Goal: Entertainment & Leisure: Consume media (video, audio)

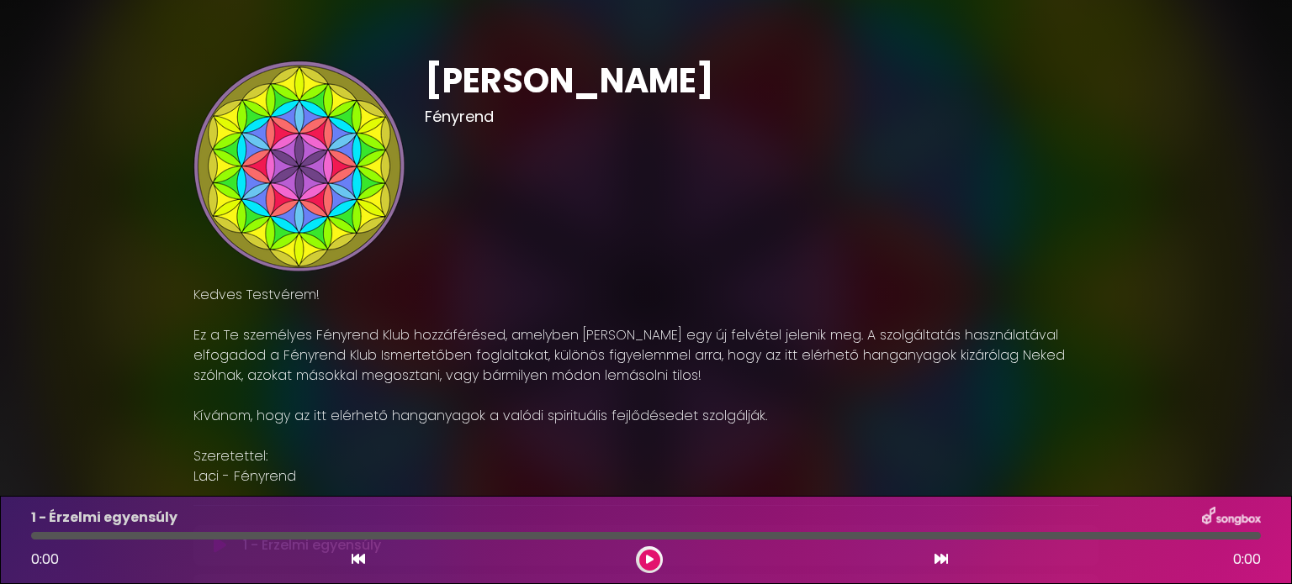
scroll to position [262, 0]
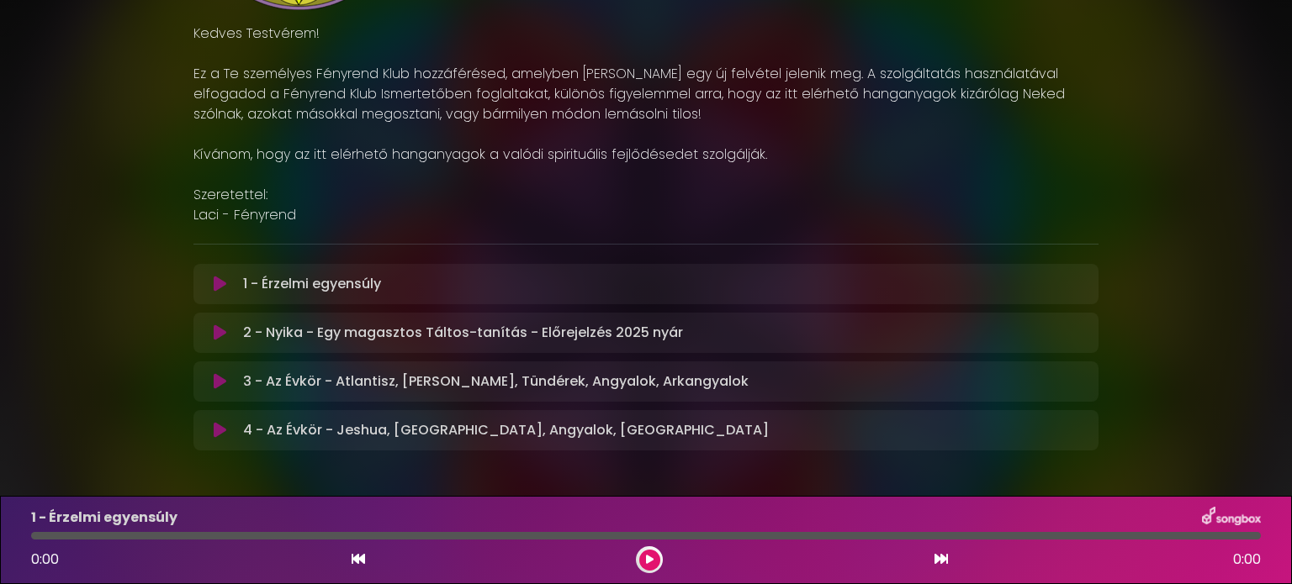
click at [77, 208] on div "[PERSON_NAME]" at bounding box center [646, 119] width 1292 height 721
click at [221, 431] on icon at bounding box center [220, 430] width 13 height 17
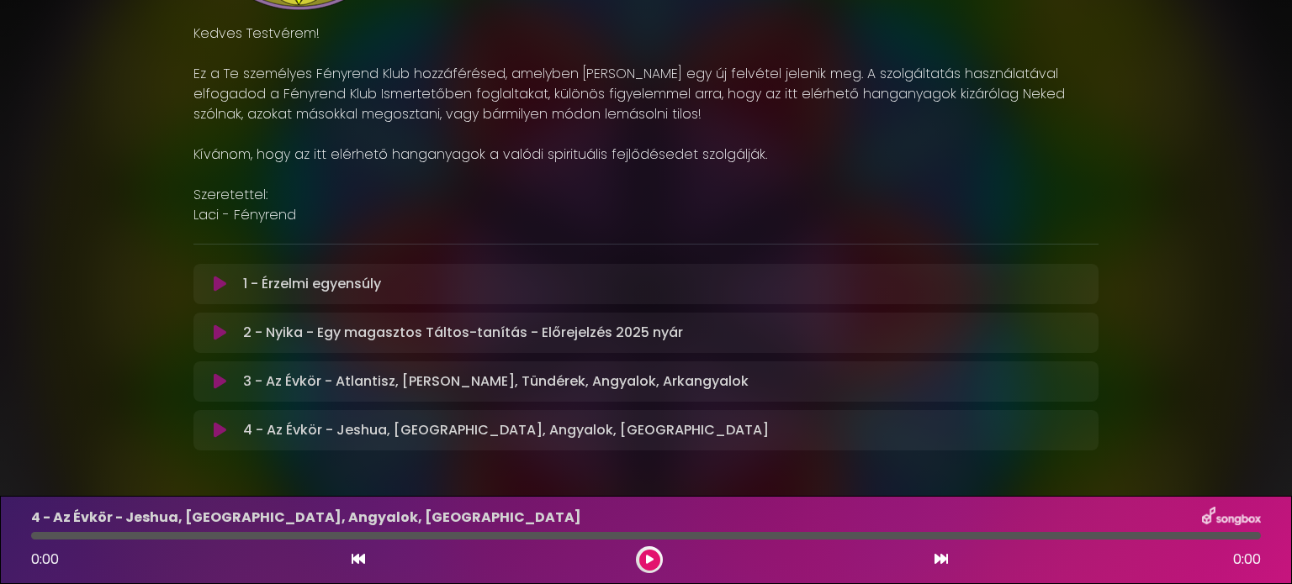
click at [216, 431] on icon at bounding box center [220, 430] width 13 height 17
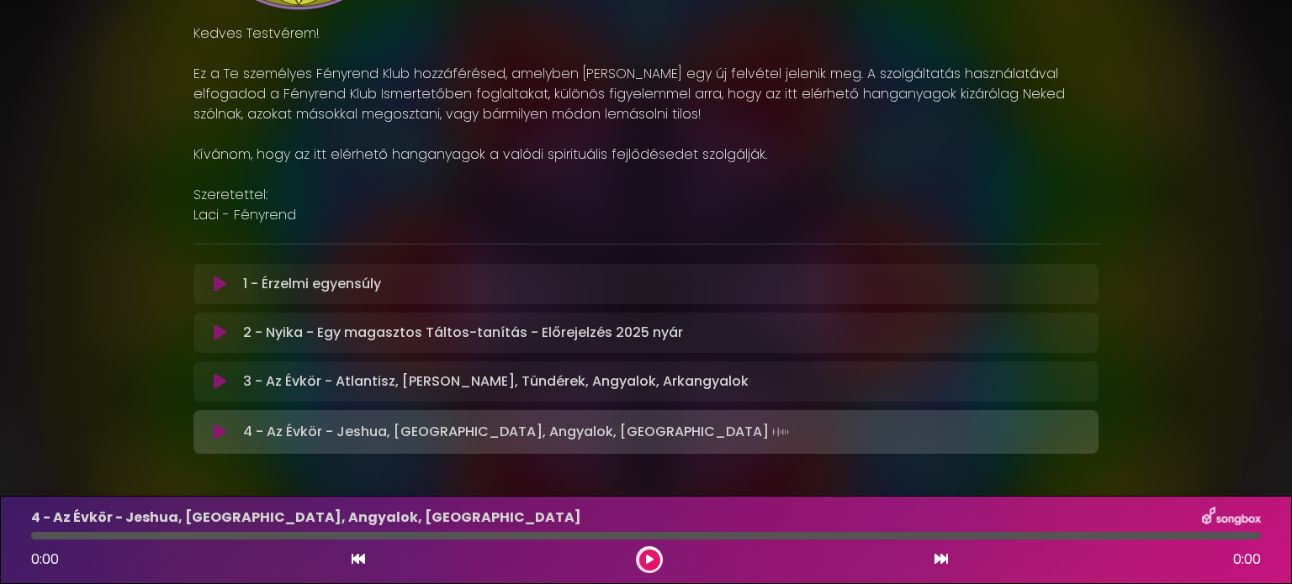
click at [972, 463] on div "[PERSON_NAME] Kedves Testvérem!" at bounding box center [645, 121] width 905 height 724
click at [744, 473] on div "[PERSON_NAME] Kedves Testvérem!" at bounding box center [645, 121] width 905 height 724
click at [643, 560] on button at bounding box center [649, 560] width 21 height 21
click at [219, 383] on icon at bounding box center [220, 381] width 13 height 17
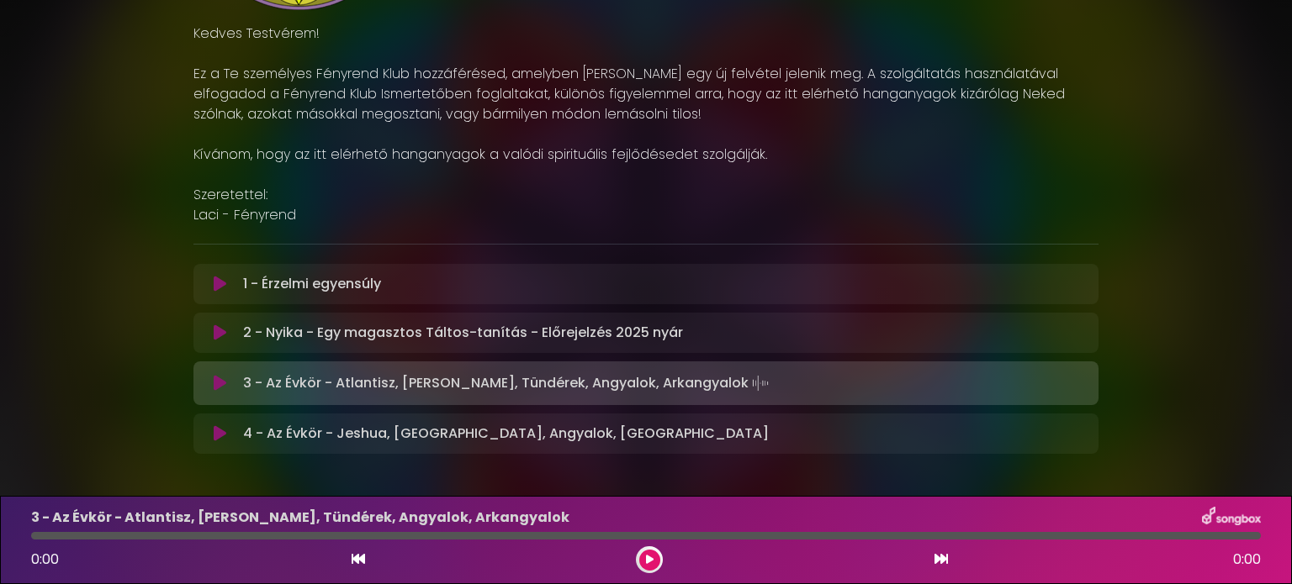
click at [653, 559] on button at bounding box center [649, 560] width 21 height 21
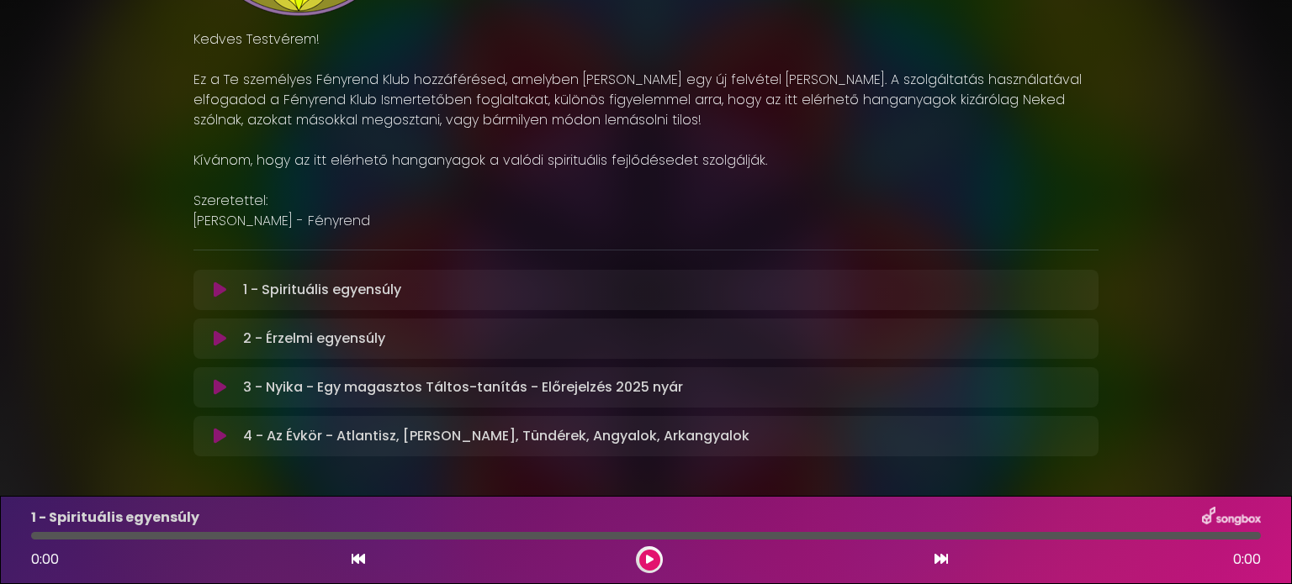
scroll to position [322, 0]
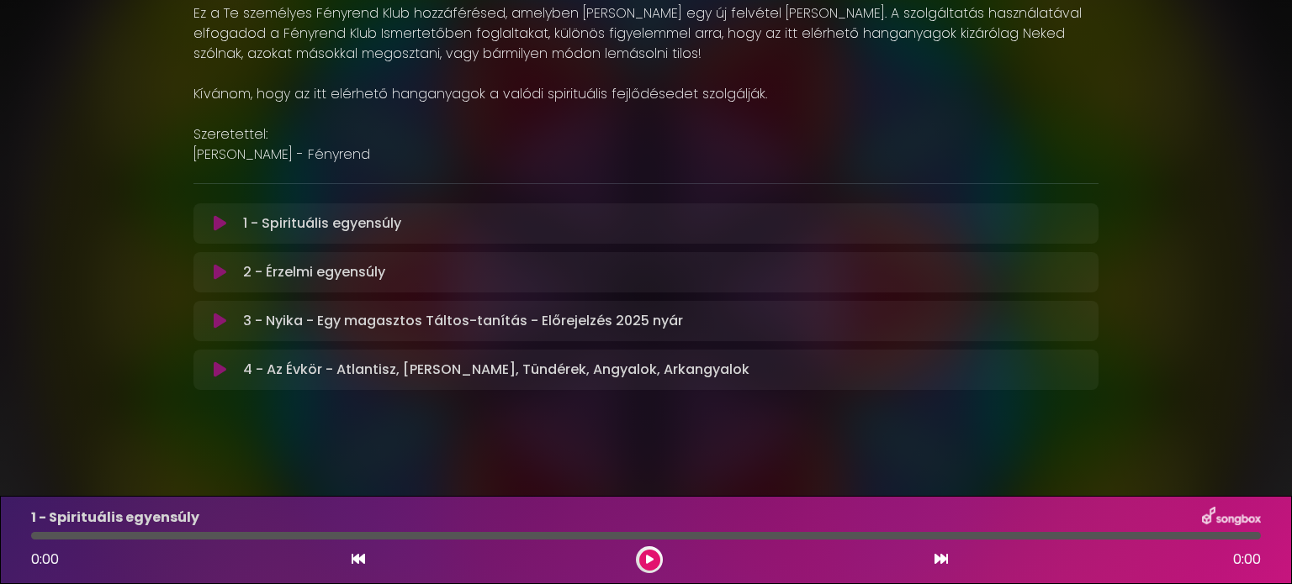
click at [212, 369] on button at bounding box center [220, 370] width 33 height 17
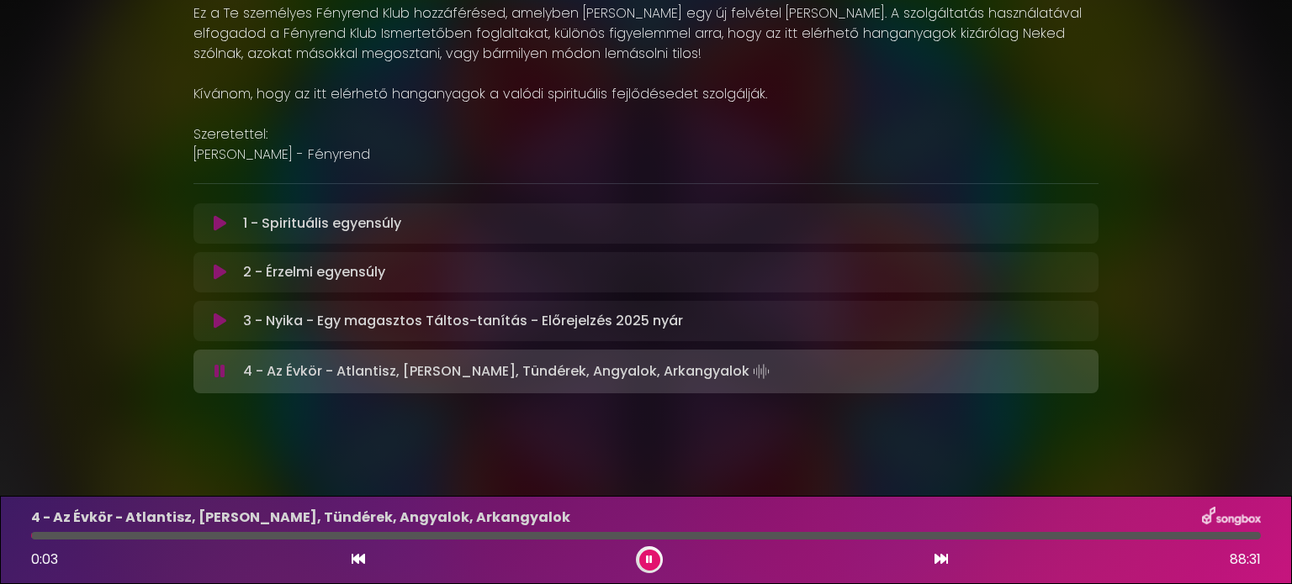
click at [212, 370] on button at bounding box center [220, 371] width 33 height 17
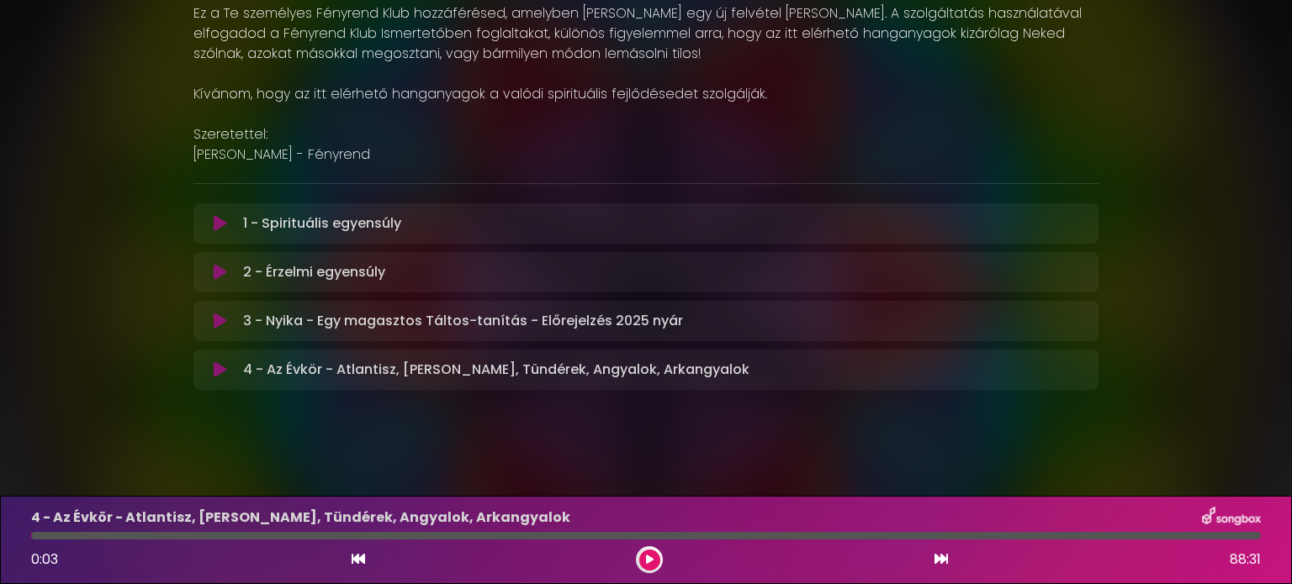
click at [19, 535] on div "4 - Az Évkör - Atlantisz, Bukás, Tündérek, Angyalok, Arkangyalok 0:03 88:31" at bounding box center [646, 540] width 1292 height 88
click at [41, 541] on div "4 - Az Évkör - Atlantisz, Bukás, Tündérek, Angyalok, Arkangyalok 0:03 88:31" at bounding box center [646, 540] width 1250 height 66
click at [47, 535] on div at bounding box center [646, 536] width 1230 height 8
drag, startPoint x: 40, startPoint y: 537, endPoint x: 0, endPoint y: 532, distance: 40.7
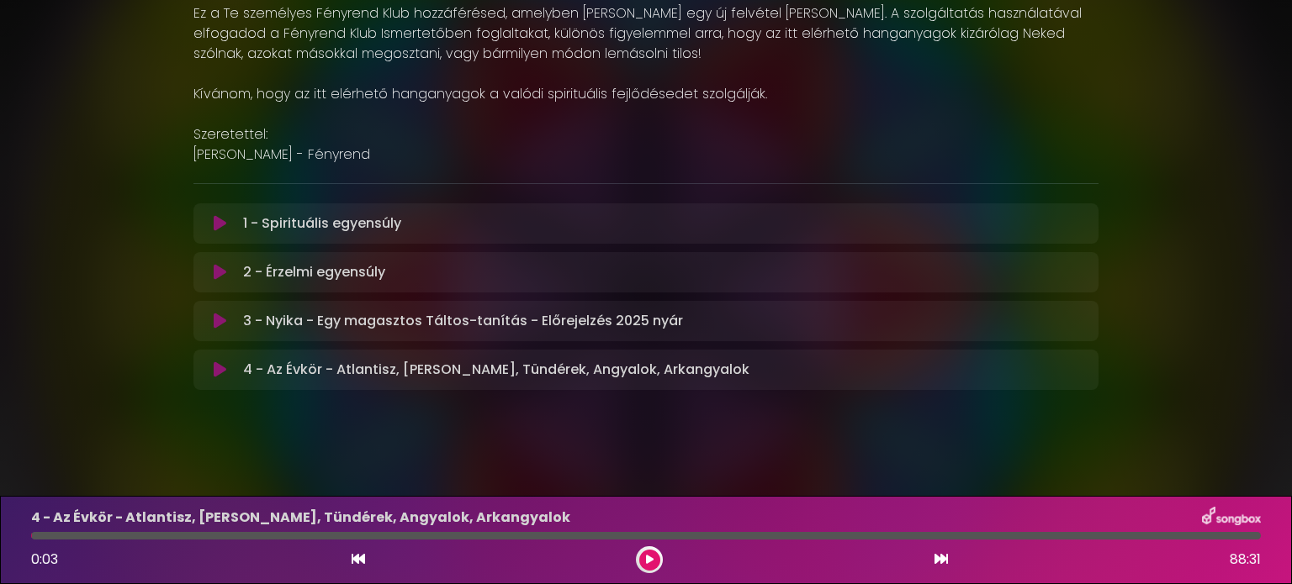
click at [0, 532] on div "4 - Az Évkör - Atlantisz, Bukás, Tündérek, Angyalok, Arkangyalok 0:03 88:31" at bounding box center [646, 540] width 1292 height 88
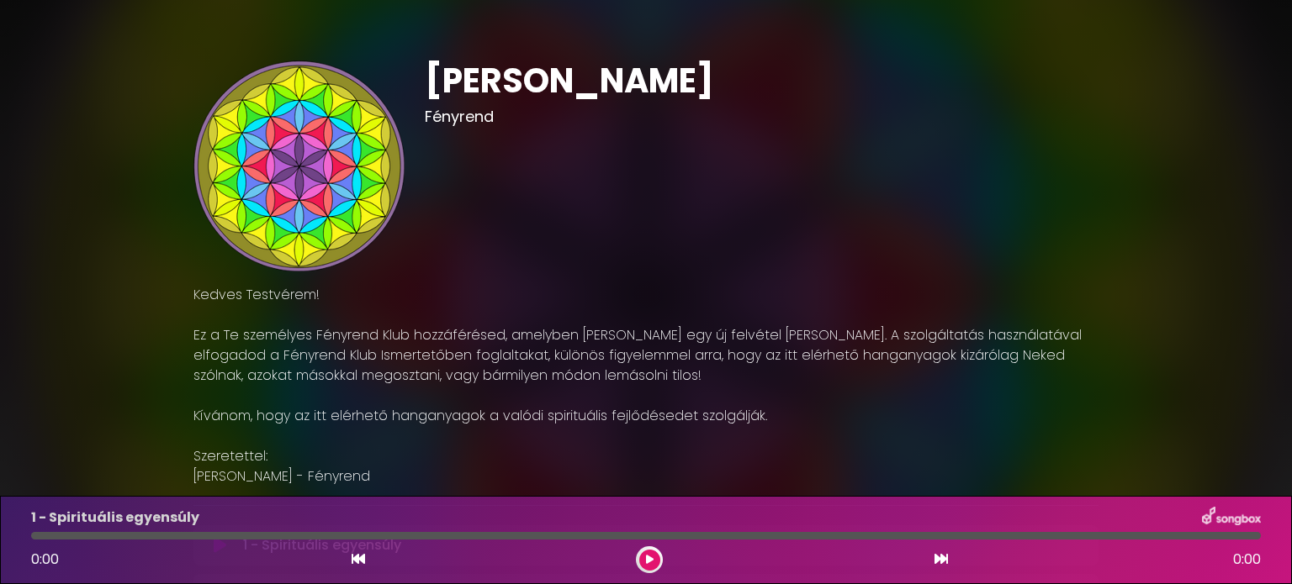
scroll to position [322, 0]
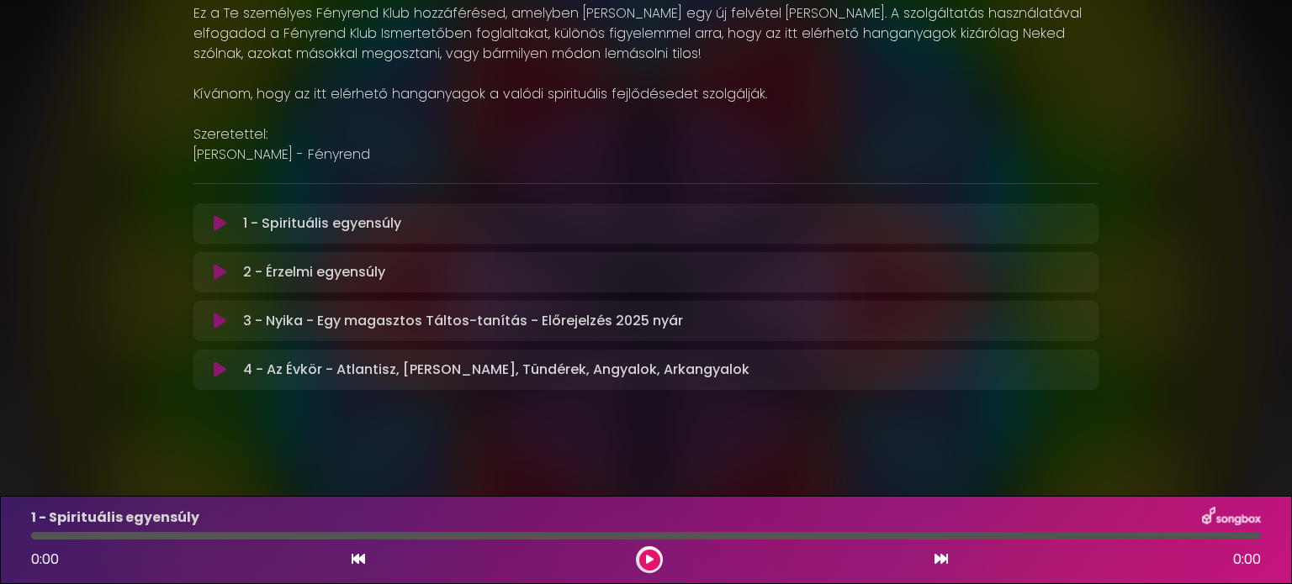
click at [217, 367] on icon at bounding box center [220, 370] width 13 height 17
